Goal: Task Accomplishment & Management: Manage account settings

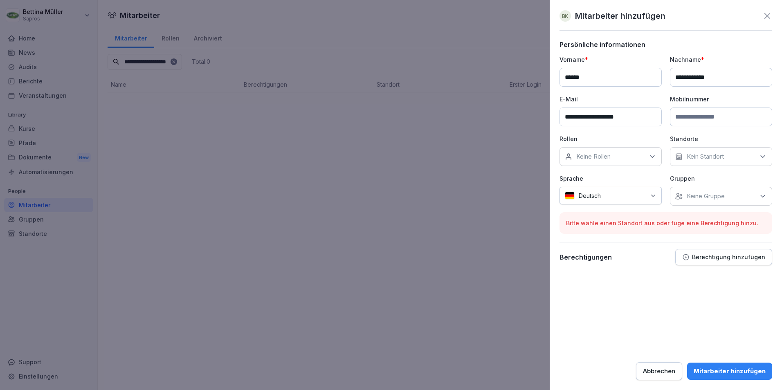
click at [340, 181] on div at bounding box center [391, 195] width 782 height 390
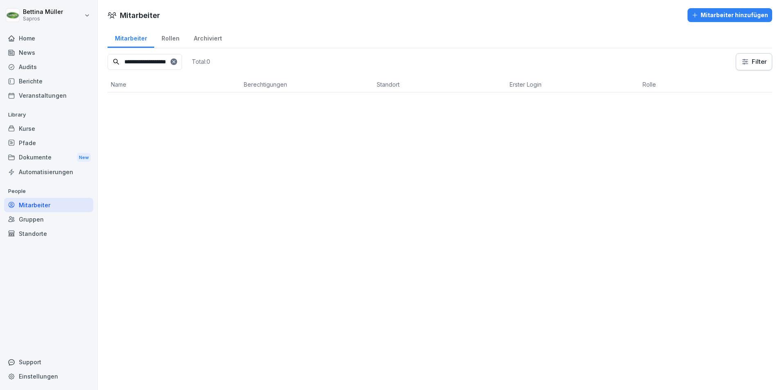
click at [176, 61] on icon at bounding box center [173, 61] width 5 height 5
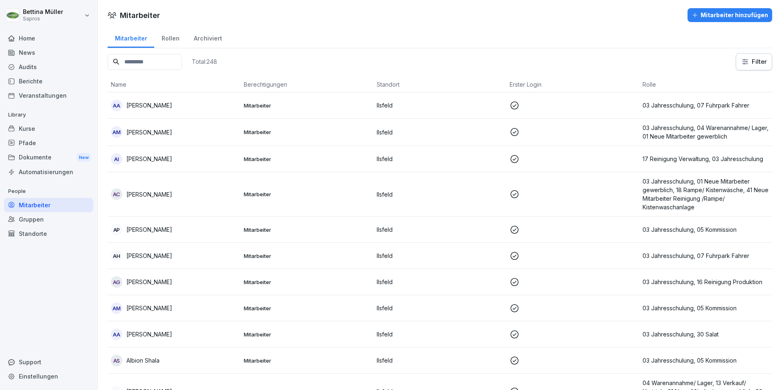
click at [146, 63] on input at bounding box center [145, 62] width 74 height 16
type input "******"
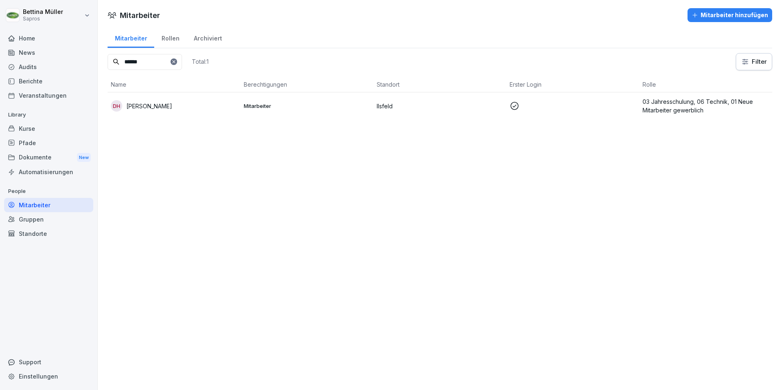
click at [158, 103] on p "[PERSON_NAME]" at bounding box center [149, 106] width 46 height 9
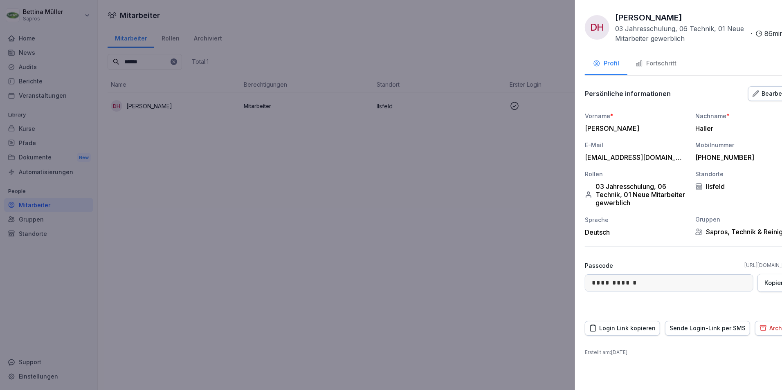
drag, startPoint x: 366, startPoint y: 210, endPoint x: 358, endPoint y: 212, distance: 8.1
click at [366, 209] on div at bounding box center [391, 195] width 782 height 390
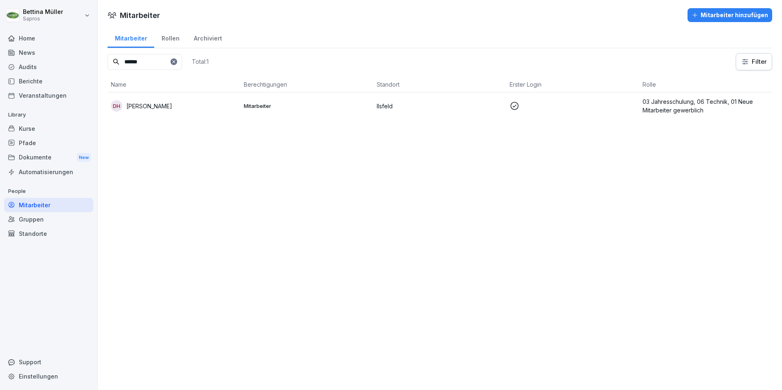
click at [176, 64] on icon at bounding box center [173, 61] width 5 height 5
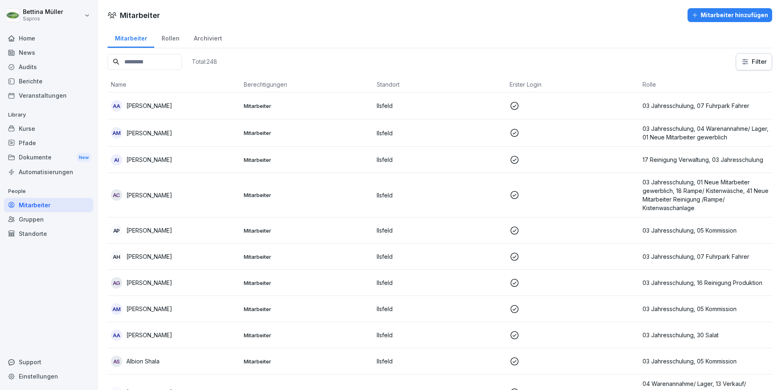
click at [141, 65] on input at bounding box center [145, 62] width 74 height 16
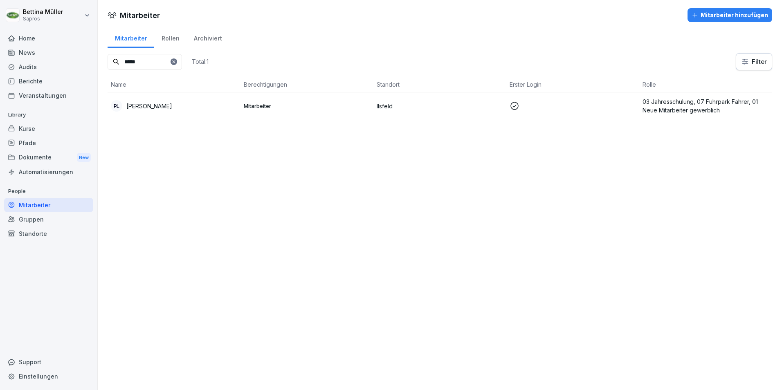
type input "*****"
click at [164, 102] on div "[PERSON_NAME]" at bounding box center [174, 105] width 126 height 11
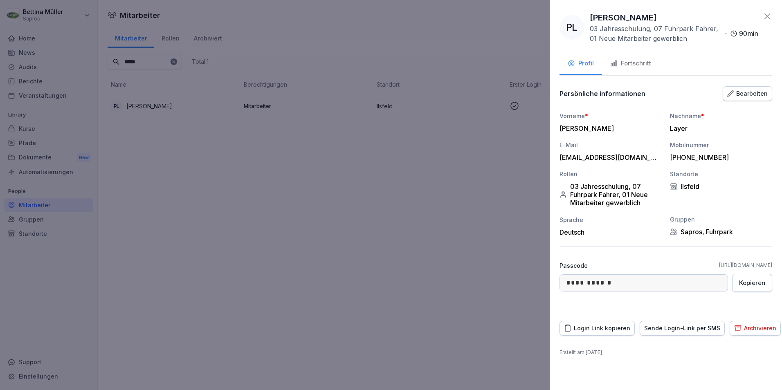
click at [643, 59] on div "Fortschritt" at bounding box center [630, 63] width 41 height 9
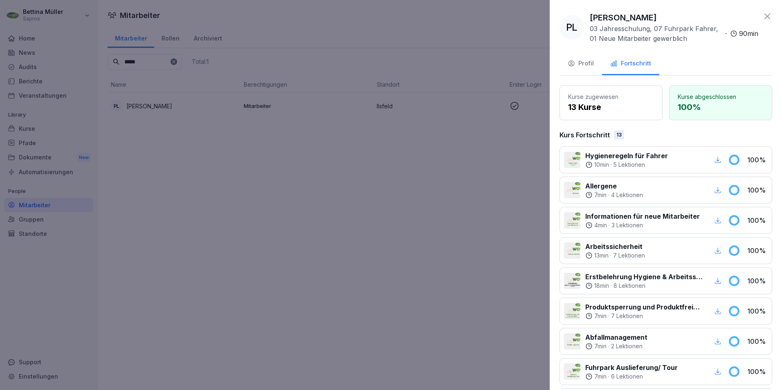
click at [482, 205] on div at bounding box center [391, 195] width 782 height 390
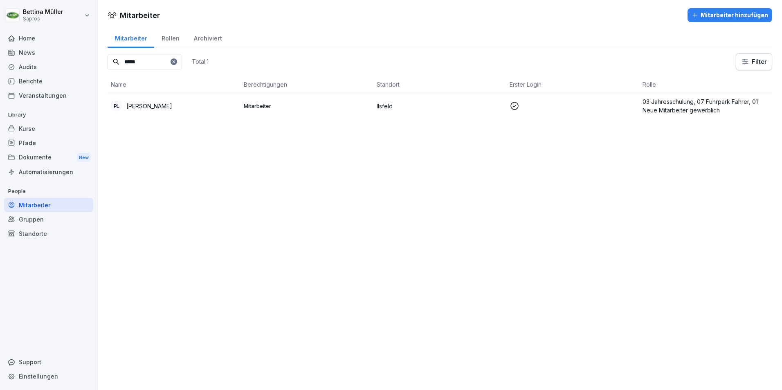
click at [130, 102] on p "[PERSON_NAME]" at bounding box center [149, 106] width 46 height 9
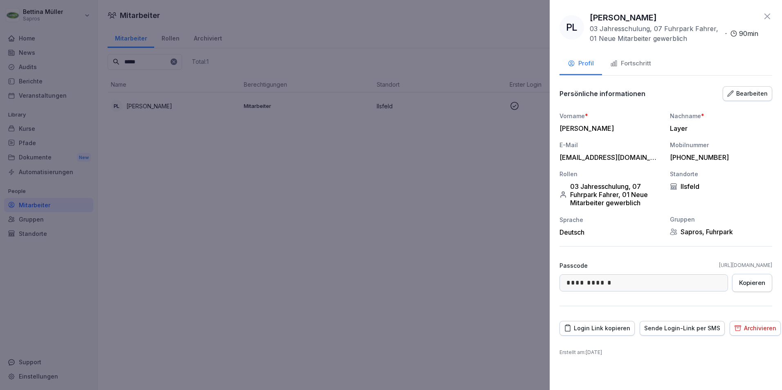
click at [249, 191] on div at bounding box center [391, 195] width 782 height 390
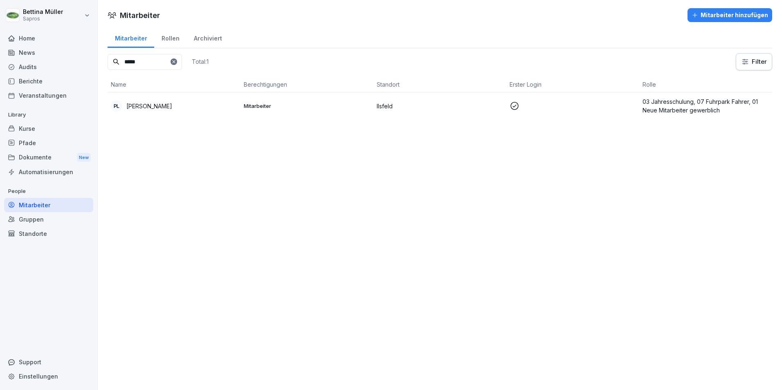
click at [148, 101] on div "[PERSON_NAME]" at bounding box center [174, 105] width 126 height 11
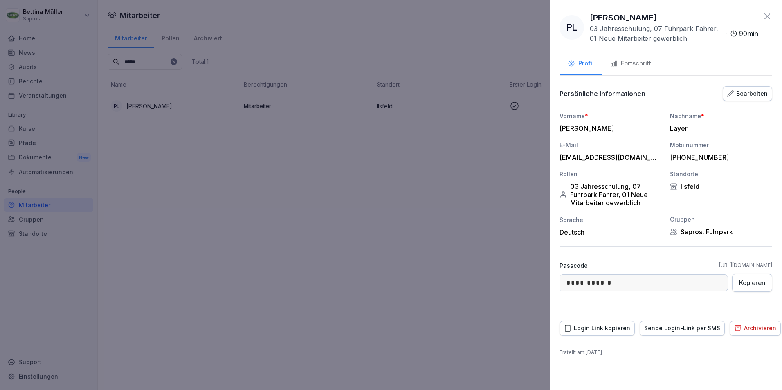
click at [642, 63] on div "Fortschritt" at bounding box center [630, 63] width 41 height 9
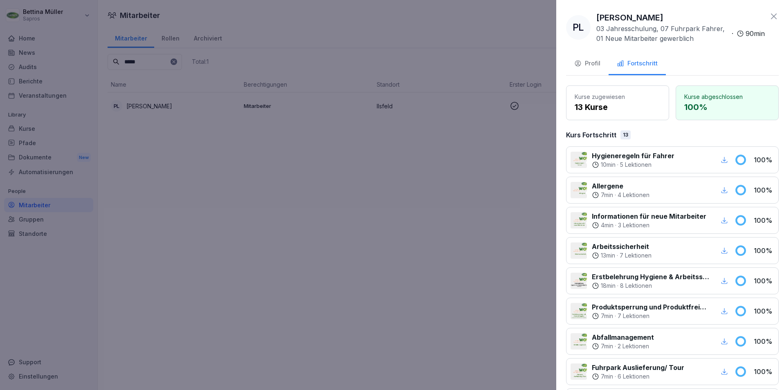
drag, startPoint x: 437, startPoint y: 252, endPoint x: 442, endPoint y: 255, distance: 6.2
click at [443, 250] on div at bounding box center [391, 195] width 782 height 390
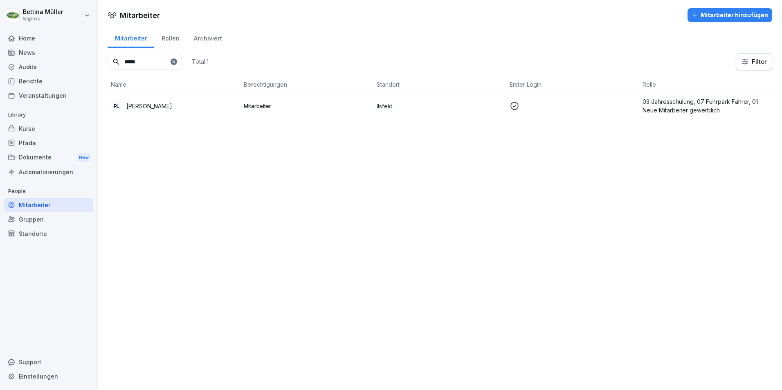
click at [191, 188] on div "Mitarbeiter Mitarbeiter hinzufügen Mitarbeiter Rollen Archiviert ***** Total: 1…" at bounding box center [440, 195] width 684 height 390
click at [656, 292] on div "Mitarbeiter Mitarbeiter hinzufügen Mitarbeiter Rollen Archiviert ***** Total: 1…" at bounding box center [440, 195] width 684 height 390
